Goal: Information Seeking & Learning: Learn about a topic

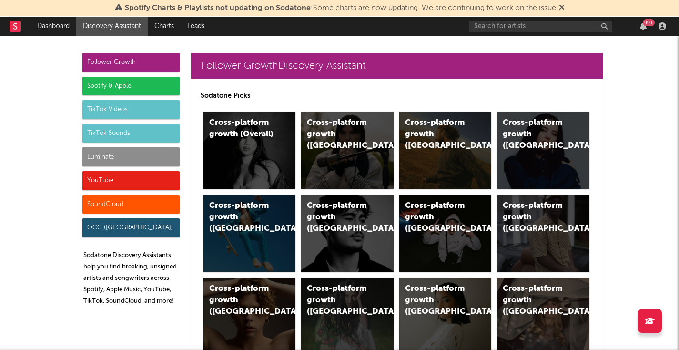
scroll to position [41, 0]
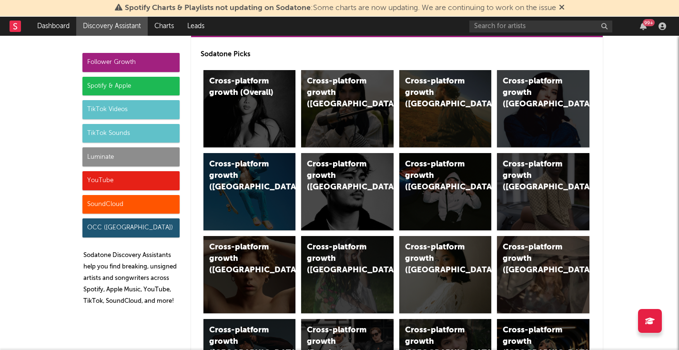
click at [125, 156] on div "Luminate" at bounding box center [130, 156] width 97 height 19
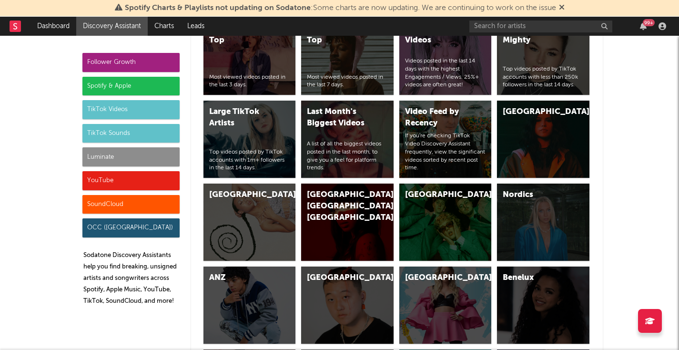
scroll to position [4257, 0]
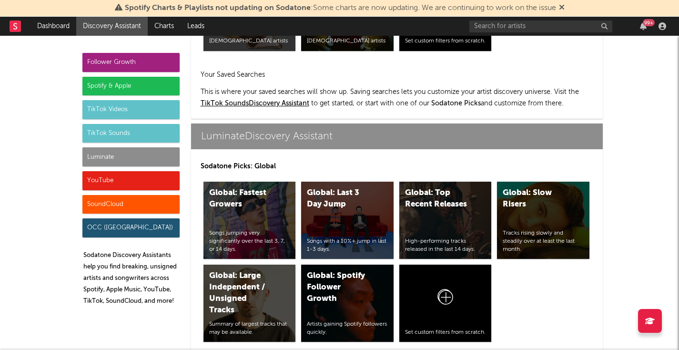
click at [127, 161] on div "Luminate" at bounding box center [130, 156] width 97 height 19
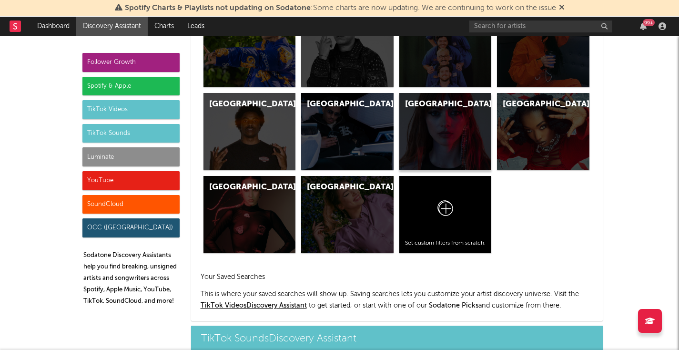
scroll to position [3097, 0]
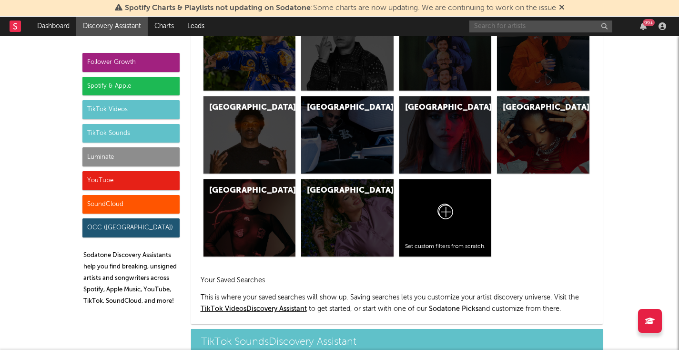
click at [498, 24] on input "text" at bounding box center [541, 26] width 143 height 12
click at [522, 27] on input "[PERSON_NAME]" at bounding box center [541, 26] width 143 height 12
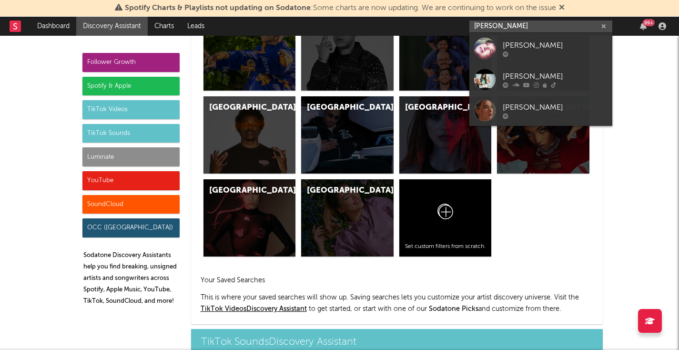
drag, startPoint x: 522, startPoint y: 27, endPoint x: 429, endPoint y: 24, distance: 92.5
click at [429, 24] on nav "Dashboard Discovery Assistant Charts Leads [PERSON_NAME] 99 +" at bounding box center [339, 26] width 679 height 19
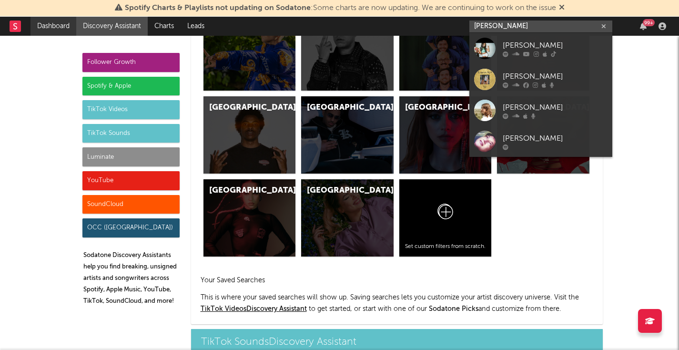
type input "[PERSON_NAME]"
click at [56, 33] on link "Dashboard" at bounding box center [54, 26] width 46 height 19
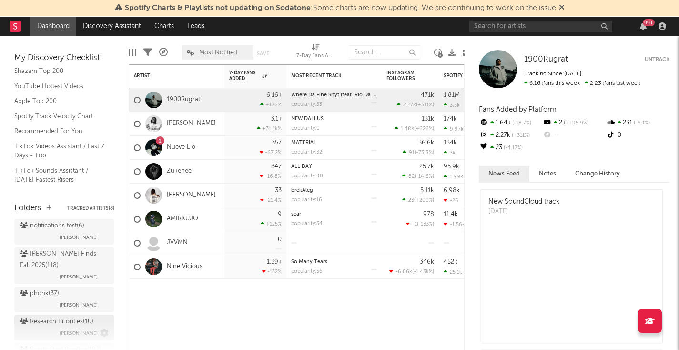
scroll to position [361, 0]
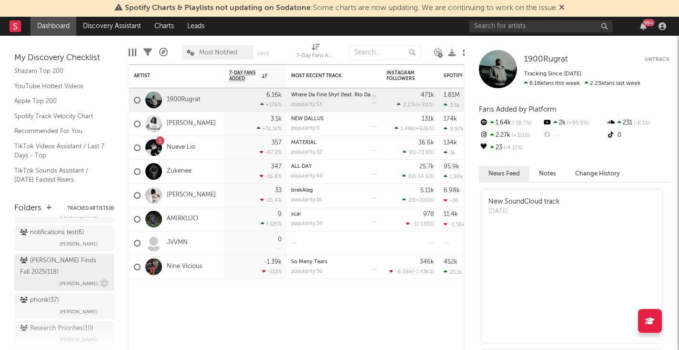
click at [67, 263] on div "[PERSON_NAME] Finds Fall 2025 ( 118 )" at bounding box center [63, 266] width 86 height 23
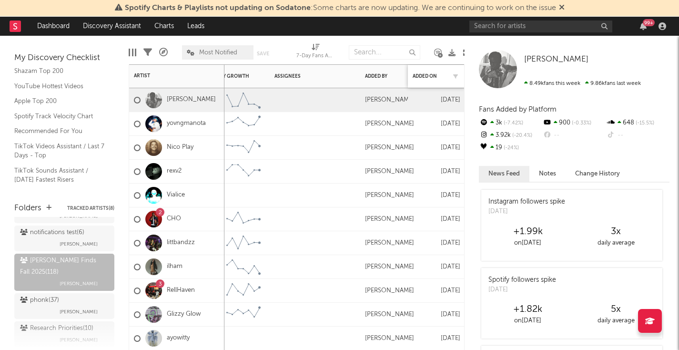
click at [433, 69] on div "Added On" at bounding box center [437, 76] width 48 height 20
click at [430, 76] on div "Added On" at bounding box center [429, 76] width 33 height 6
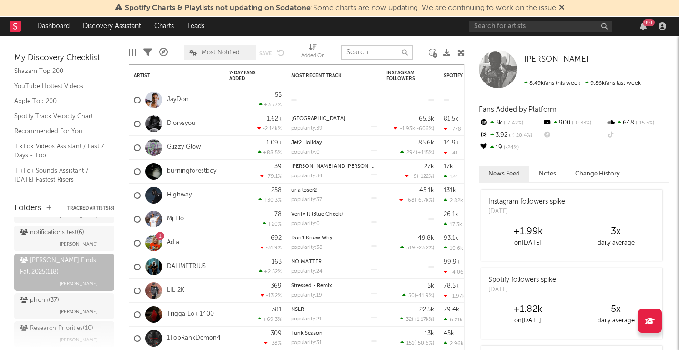
click at [367, 51] on input "text" at bounding box center [377, 52] width 72 height 14
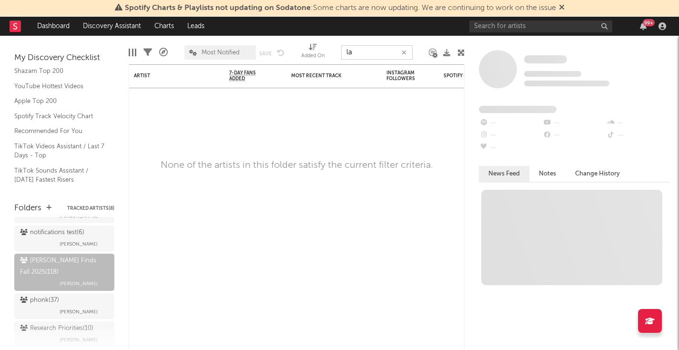
type input "l"
type input "g"
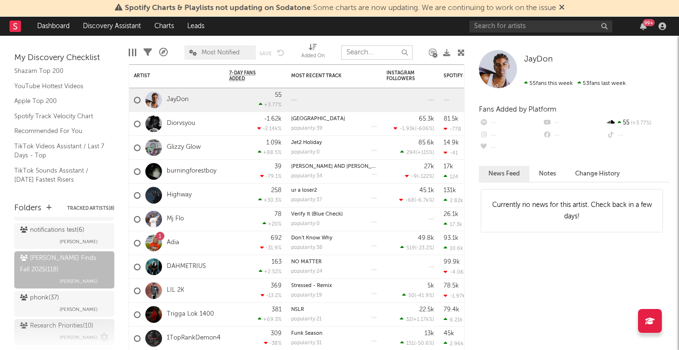
scroll to position [355, 0]
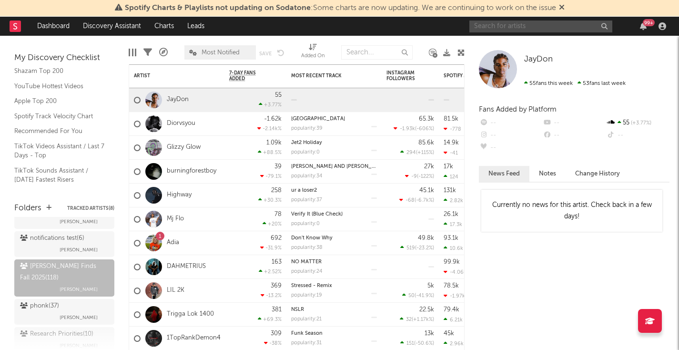
click at [514, 31] on input "text" at bounding box center [541, 26] width 143 height 12
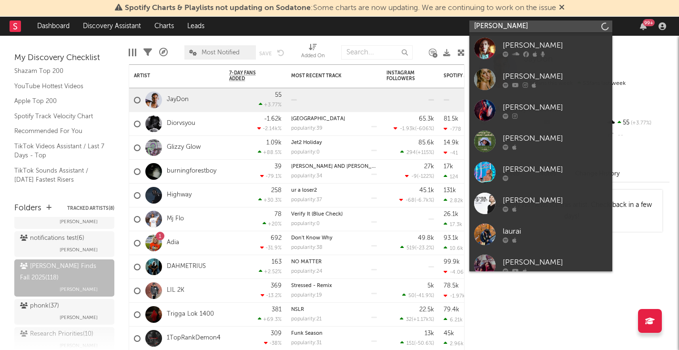
type input "[PERSON_NAME]"
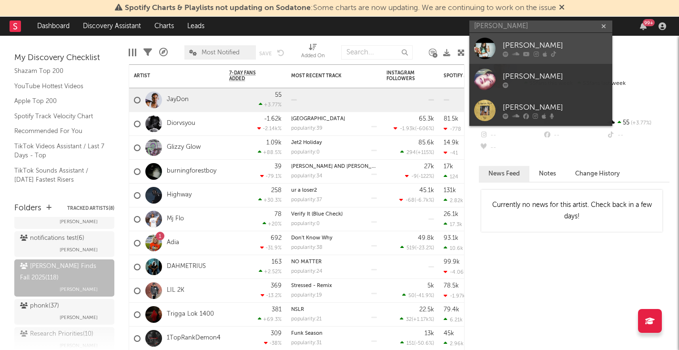
click at [567, 46] on div "[PERSON_NAME]" at bounding box center [555, 45] width 105 height 11
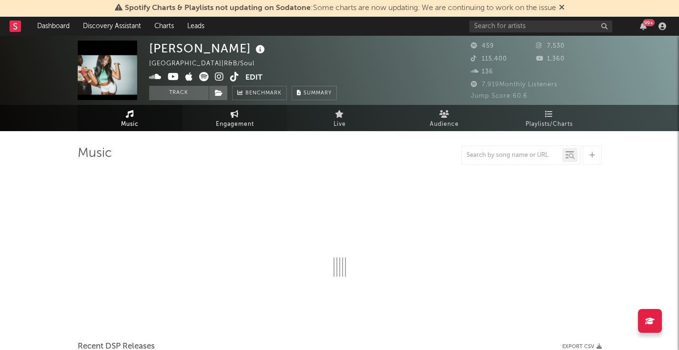
select select "1w"
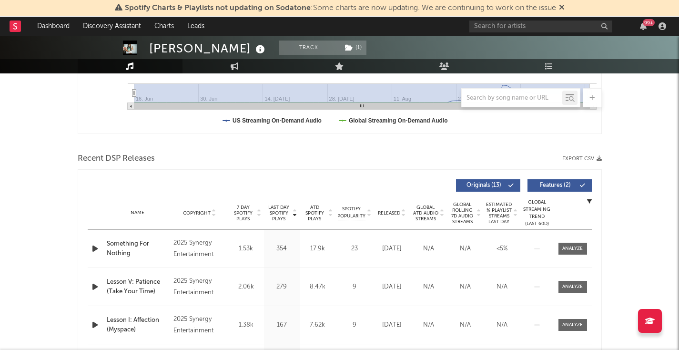
scroll to position [267, 0]
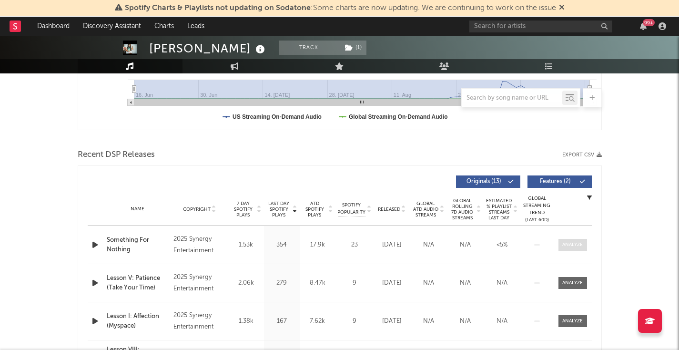
click at [569, 245] on div at bounding box center [572, 244] width 20 height 7
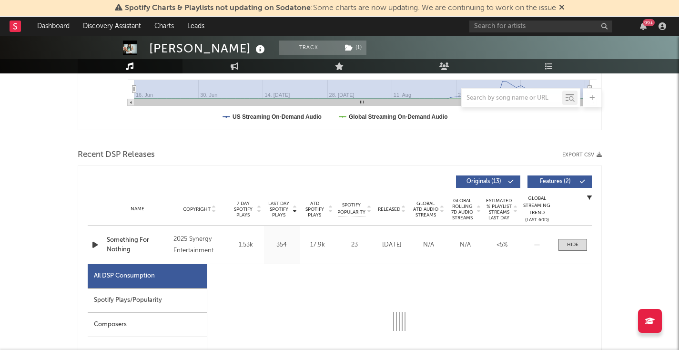
select select "1w"
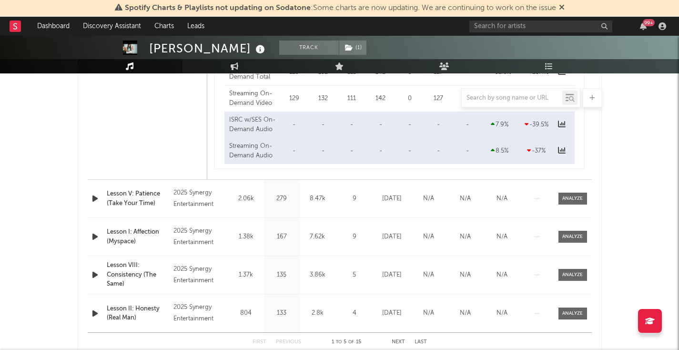
scroll to position [799, 0]
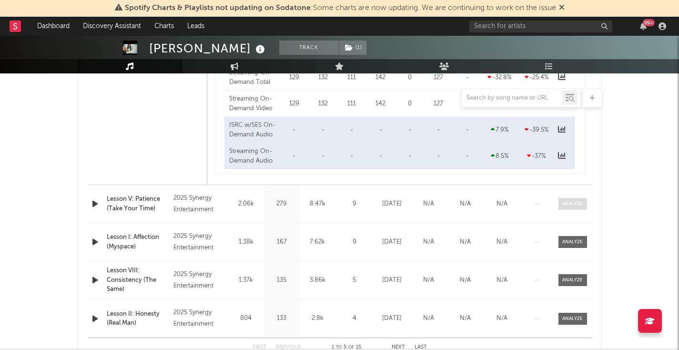
click at [565, 202] on div at bounding box center [572, 203] width 20 height 7
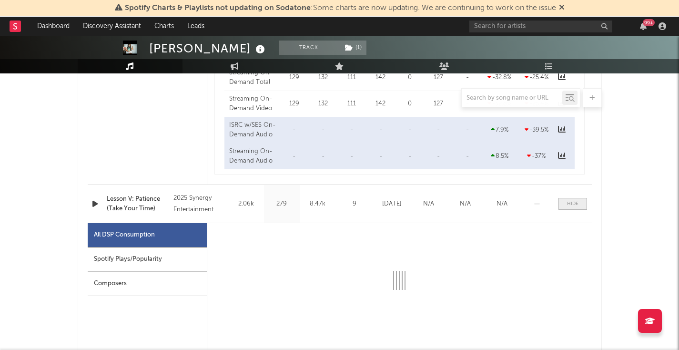
select select "1w"
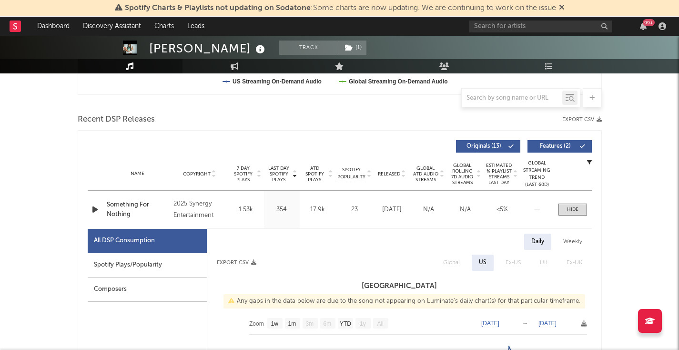
scroll to position [358, 0]
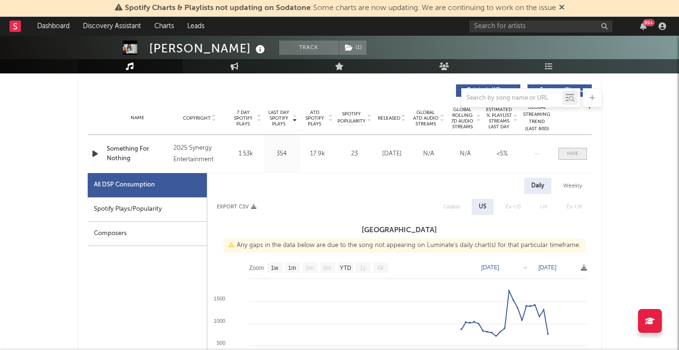
click at [567, 153] on div at bounding box center [572, 153] width 11 height 7
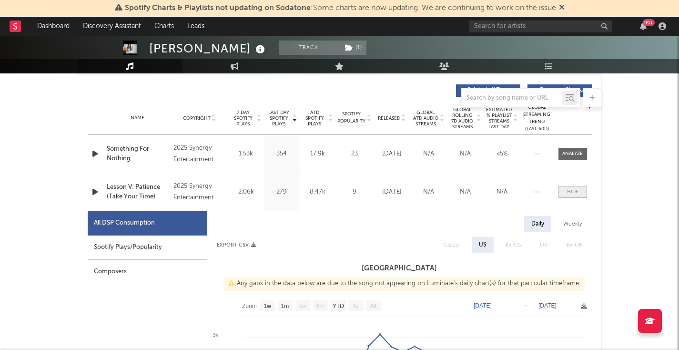
click at [568, 192] on div at bounding box center [572, 191] width 11 height 7
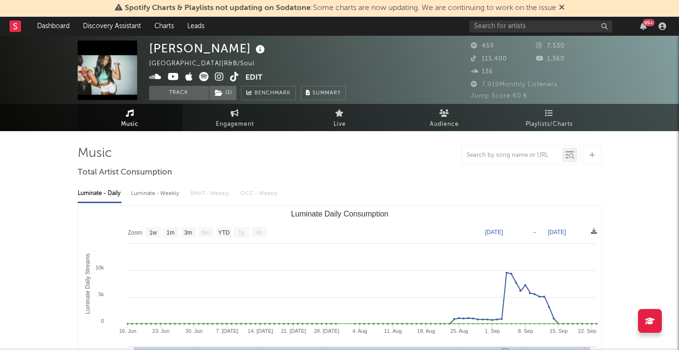
scroll to position [0, 0]
click at [491, 30] on input "text" at bounding box center [541, 26] width 143 height 12
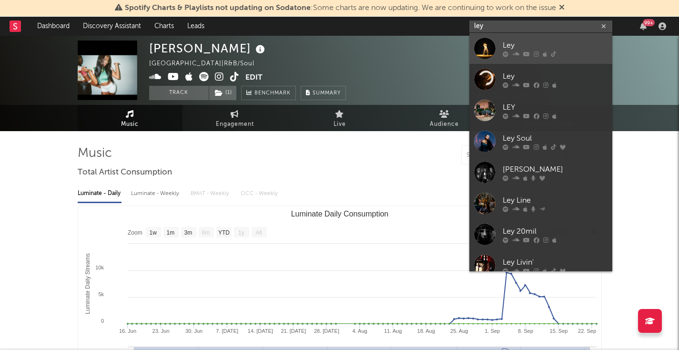
type input "ley"
click at [535, 53] on icon at bounding box center [536, 54] width 5 height 6
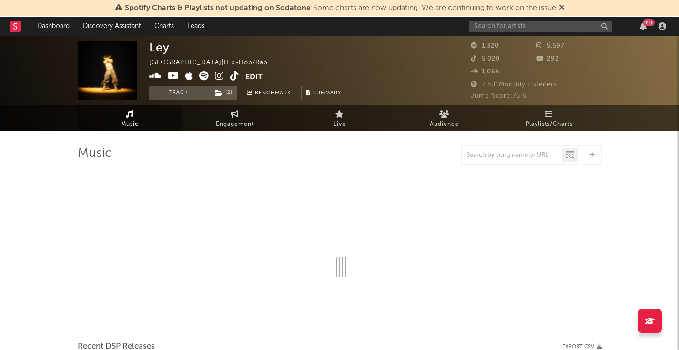
select select "1w"
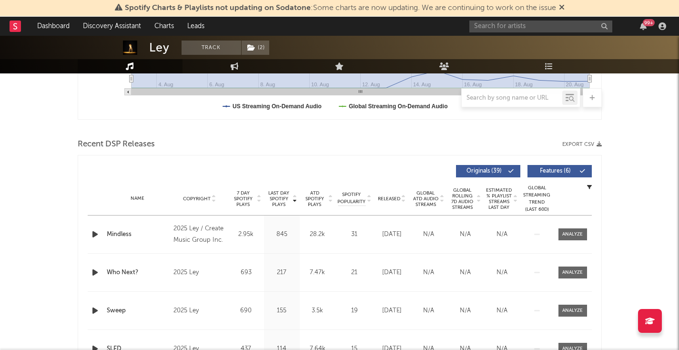
scroll to position [291, 0]
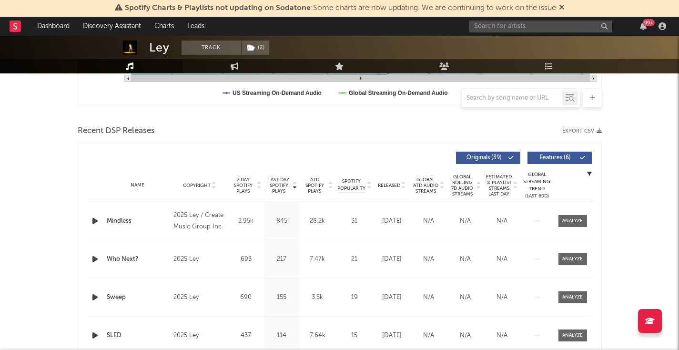
click at [93, 225] on icon "button" at bounding box center [95, 221] width 10 height 12
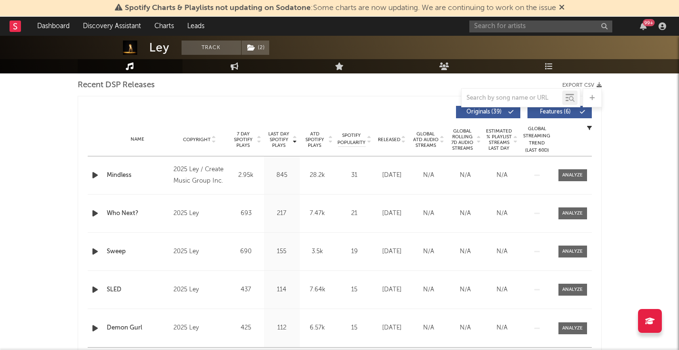
scroll to position [351, 0]
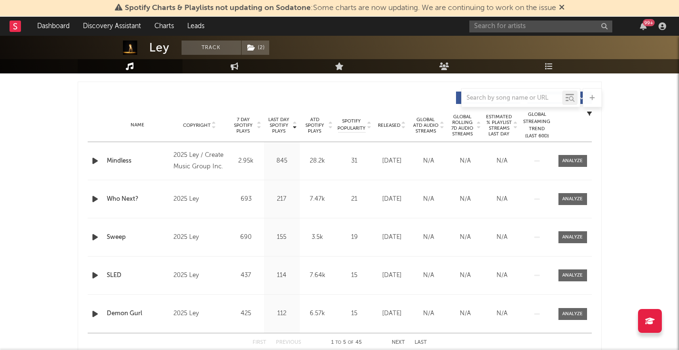
click at [582, 153] on div "Name Mindless Copyright 2025 Ley / Create Music Group Inc. Label Ley Album Name…" at bounding box center [340, 161] width 504 height 38
click at [572, 156] on span at bounding box center [573, 161] width 29 height 12
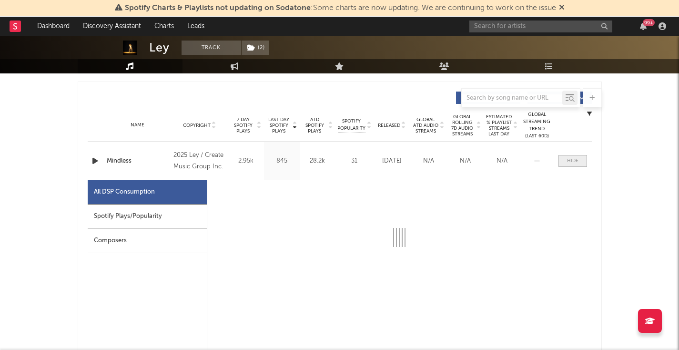
select select "1w"
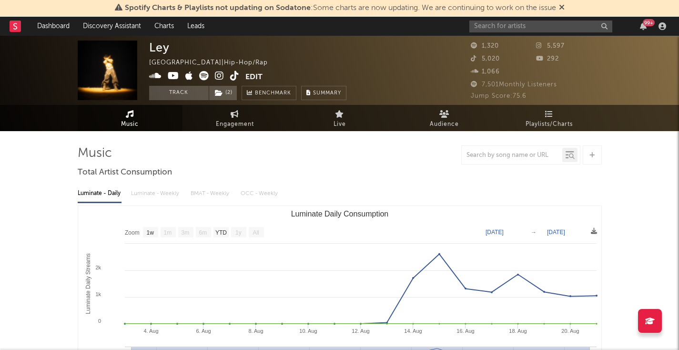
scroll to position [0, 0]
click at [215, 75] on icon at bounding box center [219, 76] width 9 height 10
click at [215, 72] on icon at bounding box center [219, 76] width 9 height 10
click at [168, 23] on link "Charts" at bounding box center [164, 26] width 33 height 19
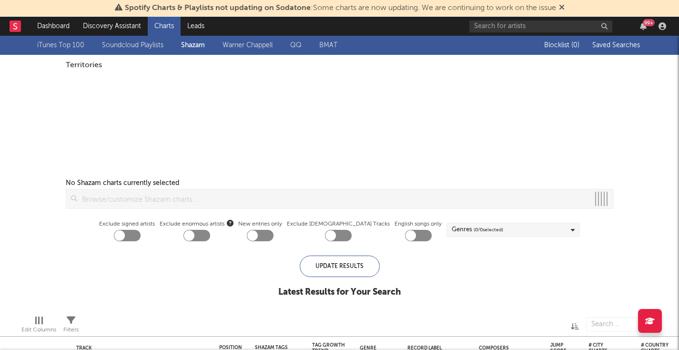
click at [97, 29] on link "Discovery Assistant" at bounding box center [112, 26] width 72 height 19
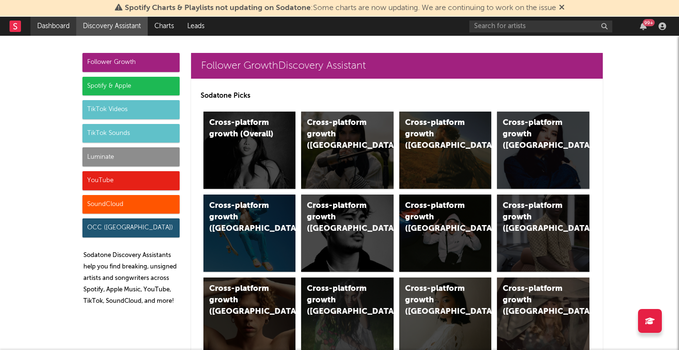
click at [51, 35] on link "Dashboard" at bounding box center [54, 26] width 46 height 19
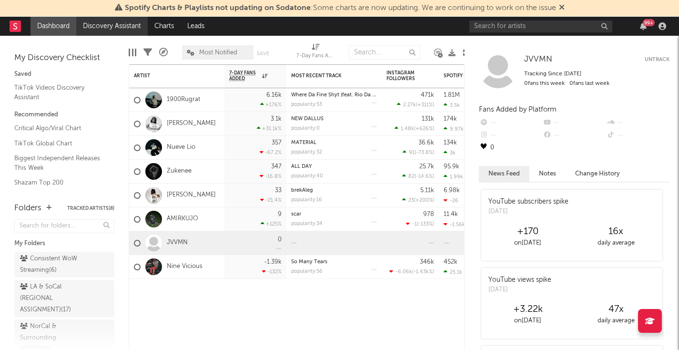
click at [121, 22] on link "Discovery Assistant" at bounding box center [112, 26] width 72 height 19
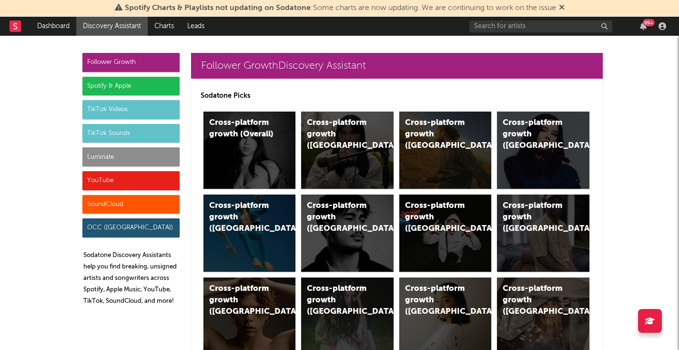
click at [127, 163] on div "Luminate" at bounding box center [130, 156] width 97 height 19
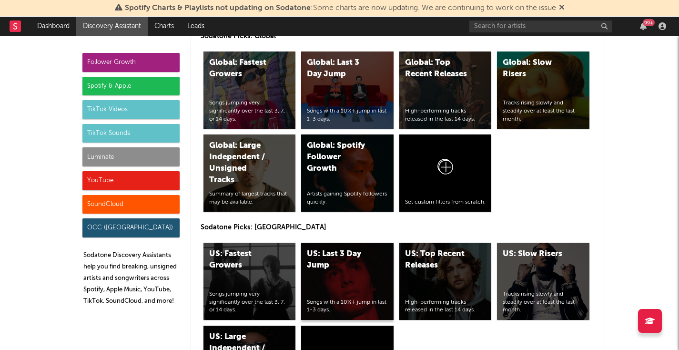
scroll to position [4391, 0]
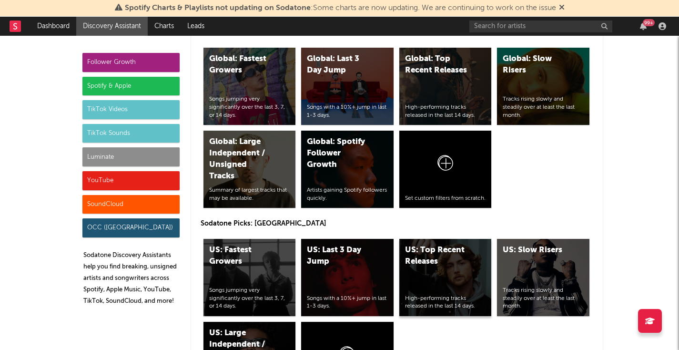
click at [481, 239] on div "US: Top Recent Releases High-performing tracks released in the last 14 days." at bounding box center [445, 277] width 92 height 77
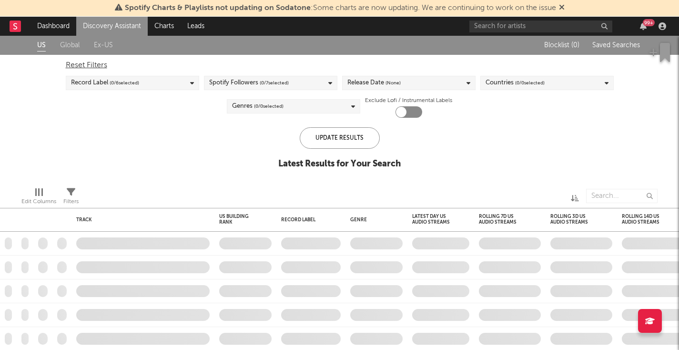
checkbox input "true"
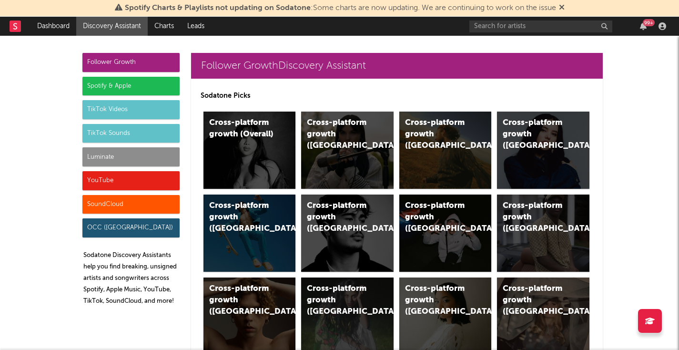
click at [137, 154] on div "Luminate" at bounding box center [130, 156] width 97 height 19
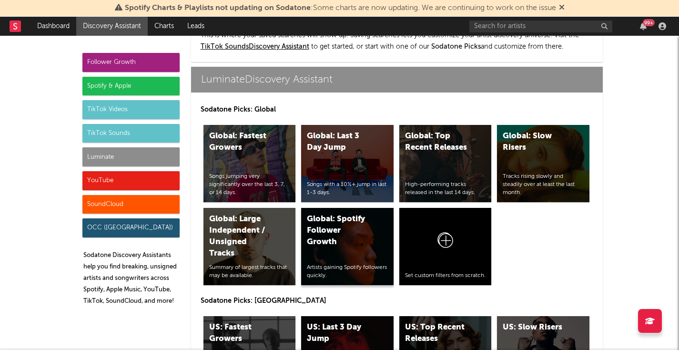
scroll to position [4353, 0]
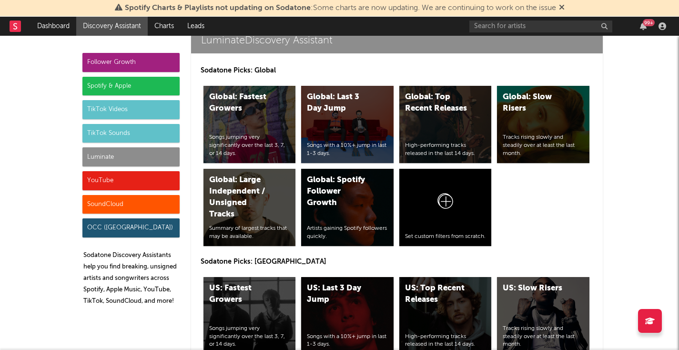
click at [342, 277] on div "US: Last 3 Day Jump Songs with a 10%+ jump in last 1-3 days." at bounding box center [347, 315] width 92 height 77
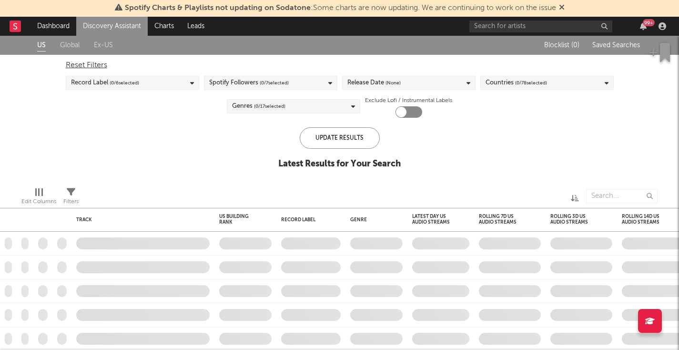
checkbox input "true"
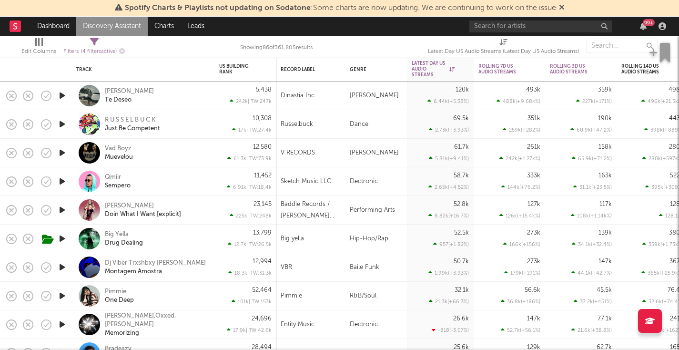
click at [312, 247] on div "Big yella" at bounding box center [310, 239] width 69 height 29
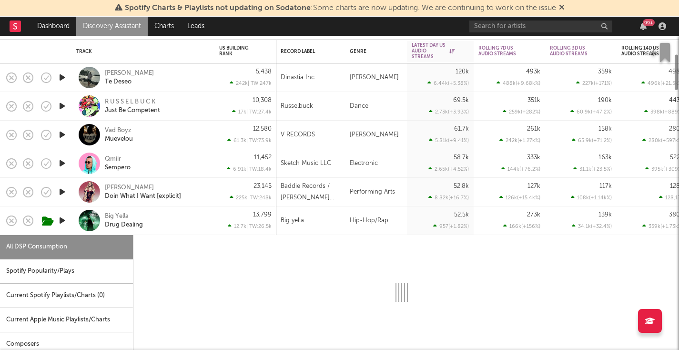
select select "1w"
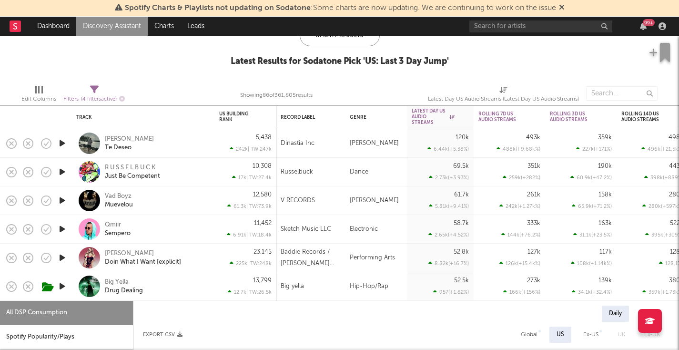
click at [190, 278] on div "Big Yella Drug Dealing" at bounding box center [156, 286] width 102 height 17
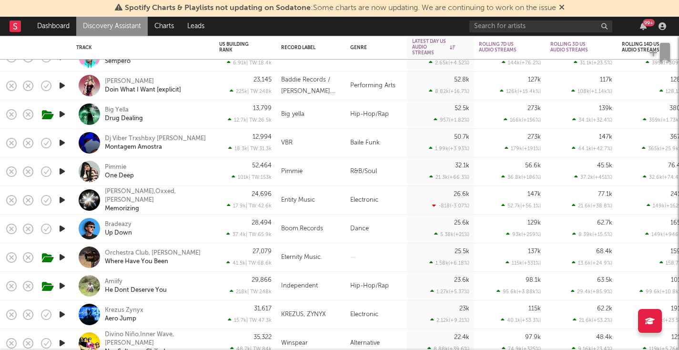
click at [182, 290] on div "Amiify He Dont Deserve You" at bounding box center [156, 285] width 102 height 17
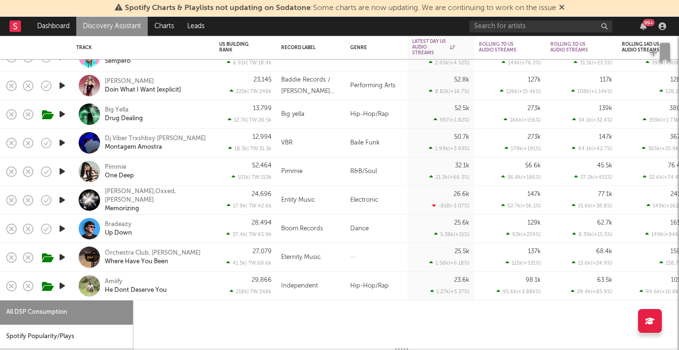
select select "1w"
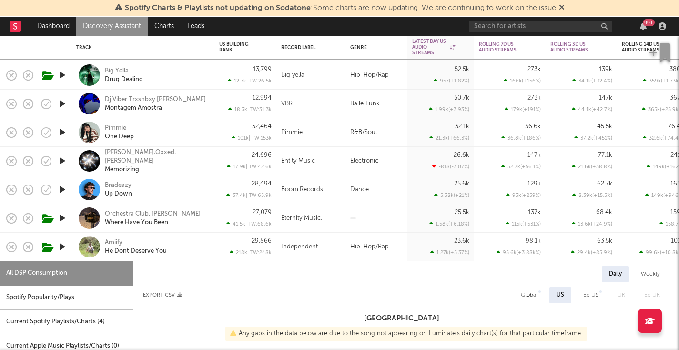
click at [204, 245] on div "Amiify He Dont Deserve You" at bounding box center [156, 246] width 102 height 17
